Goal: Find specific page/section

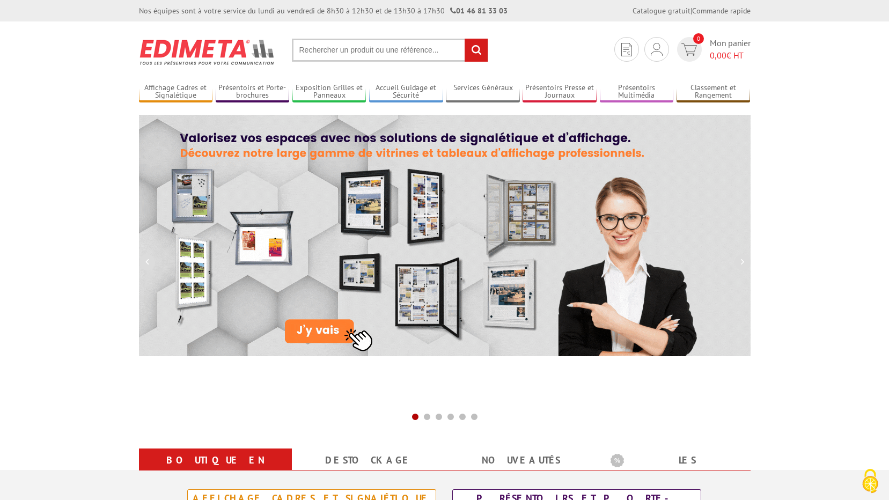
click at [348, 54] on input "text" at bounding box center [390, 50] width 196 height 23
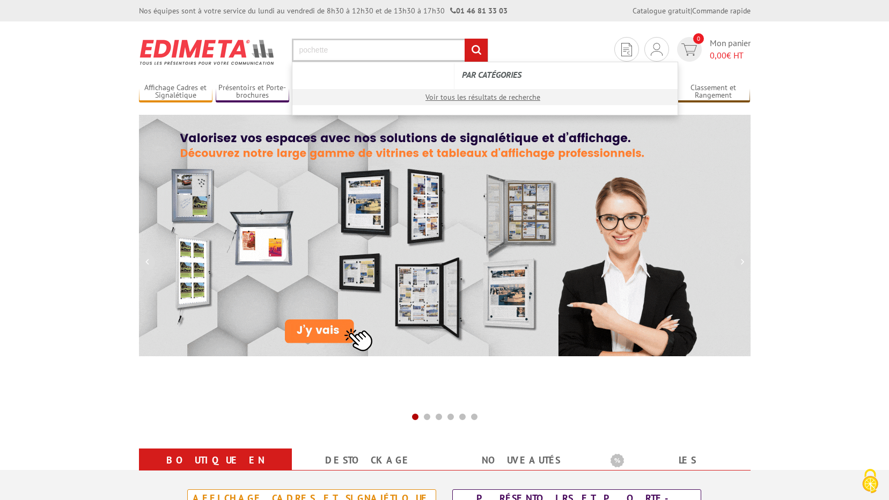
type input "pochette"
click at [464, 39] on input "rechercher" at bounding box center [475, 50] width 23 height 23
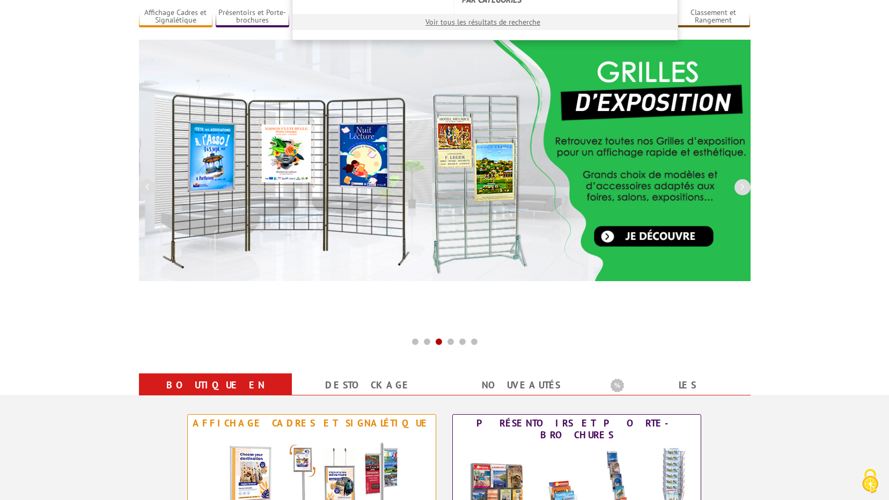
scroll to position [161, 0]
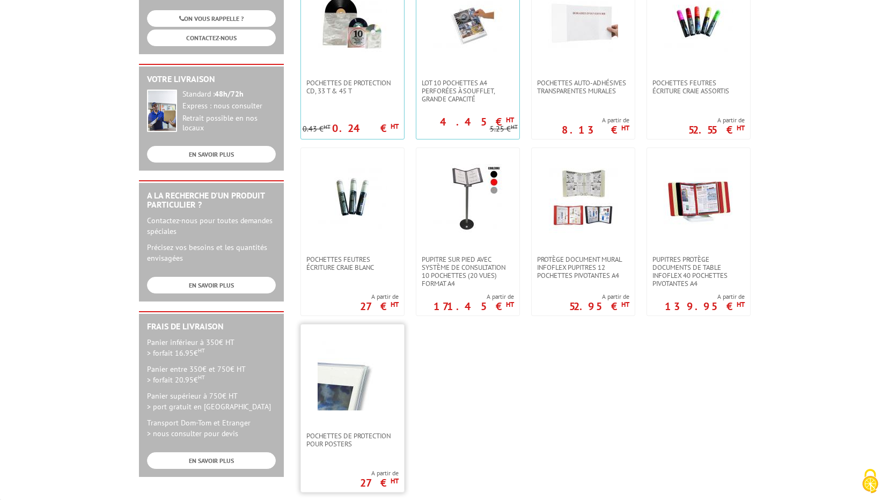
click at [345, 415] on link at bounding box center [352, 377] width 103 height 107
click at [321, 397] on img at bounding box center [352, 376] width 70 height 70
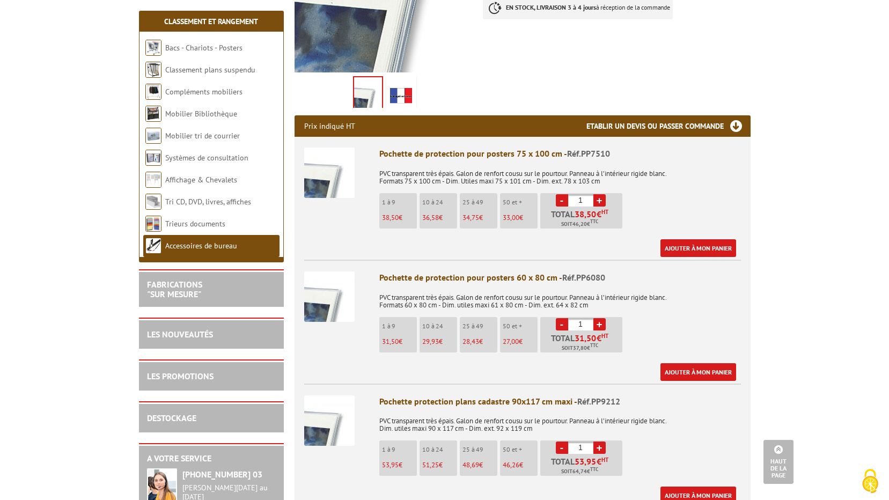
scroll to position [161, 0]
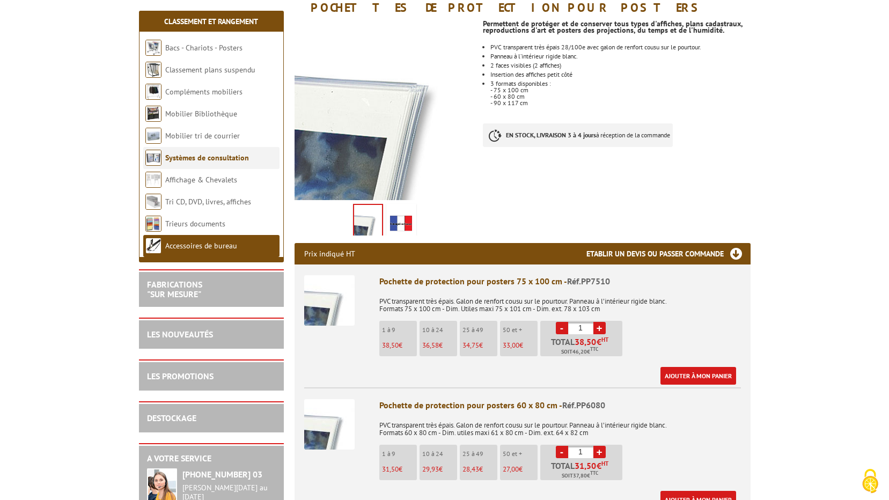
click at [238, 154] on link "Systèmes de consultation" at bounding box center [207, 158] width 84 height 10
